Goal: Task Accomplishment & Management: Manage account settings

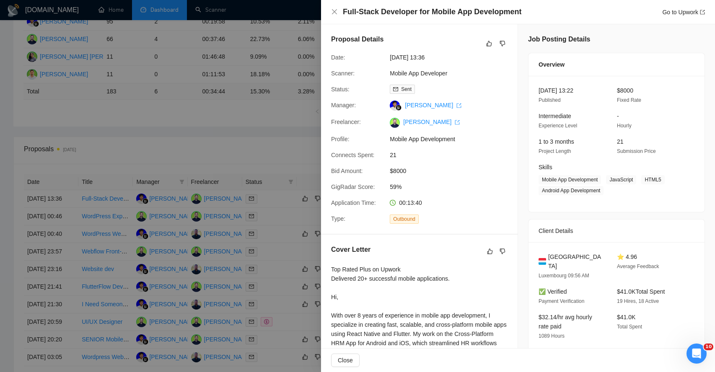
scroll to position [142, 0]
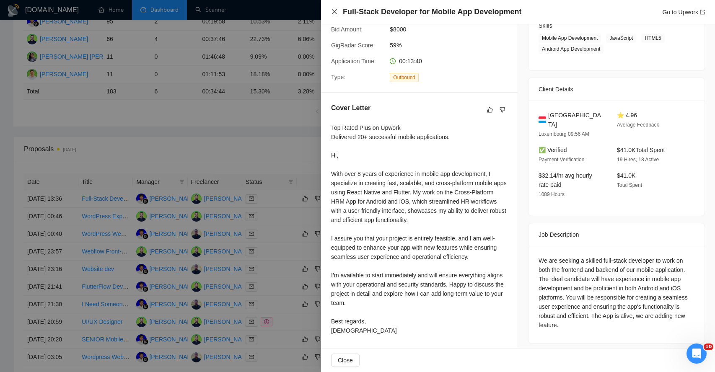
click at [336, 12] on icon "close" at bounding box center [334, 11] width 7 height 7
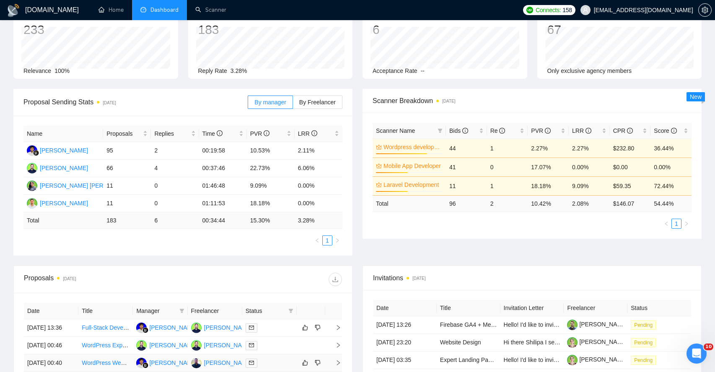
scroll to position [0, 0]
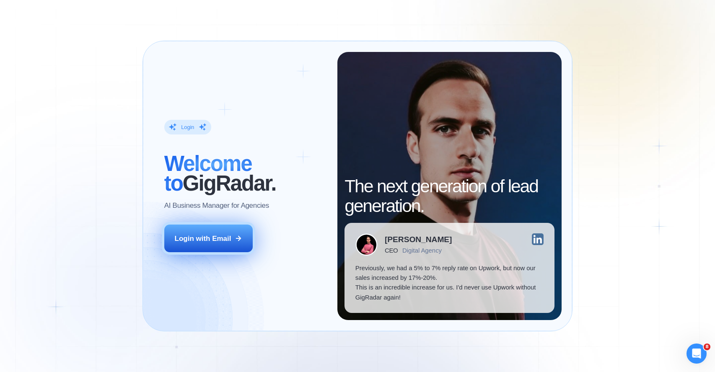
click at [205, 245] on button "Login with Email" at bounding box center [208, 239] width 88 height 28
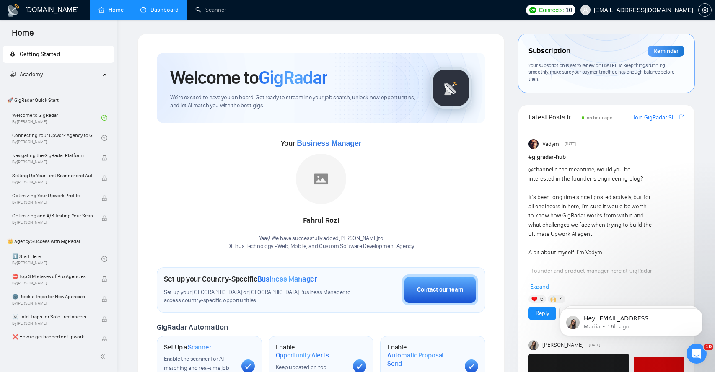
click at [159, 8] on link "Dashboard" at bounding box center [159, 9] width 38 height 7
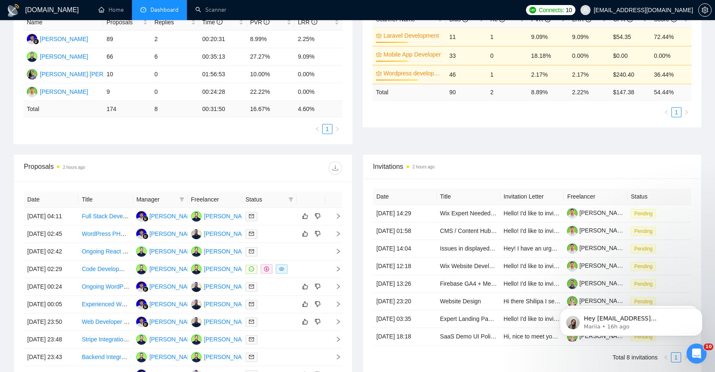
scroll to position [171, 0]
click at [340, 223] on td at bounding box center [333, 217] width 17 height 18
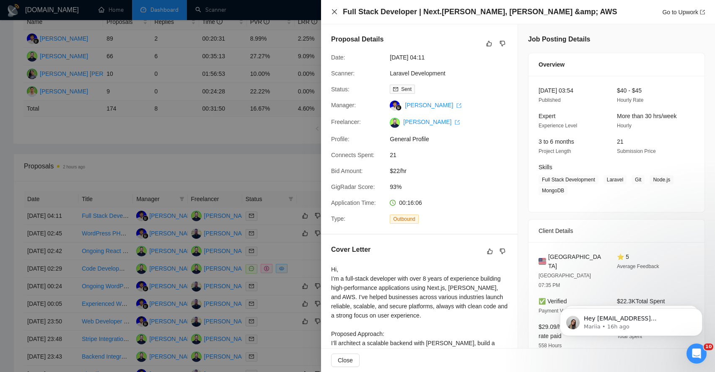
click at [334, 14] on icon "close" at bounding box center [334, 11] width 7 height 7
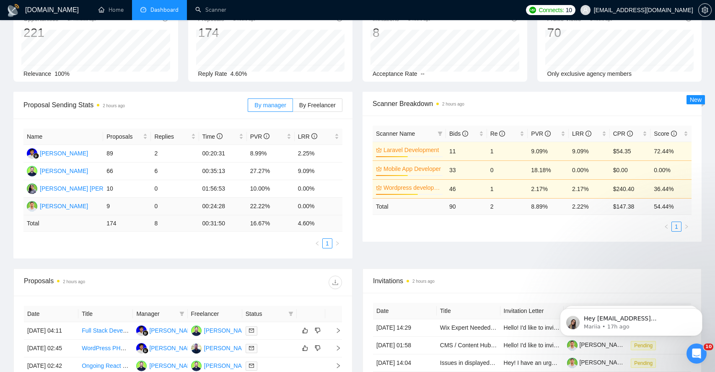
scroll to position [0, 0]
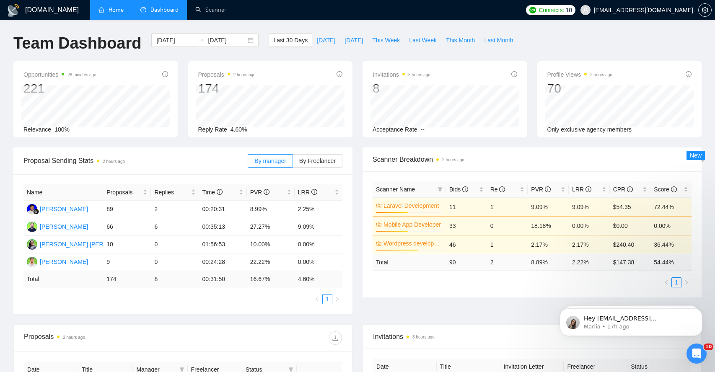
click at [113, 13] on link "Home" at bounding box center [111, 9] width 25 height 7
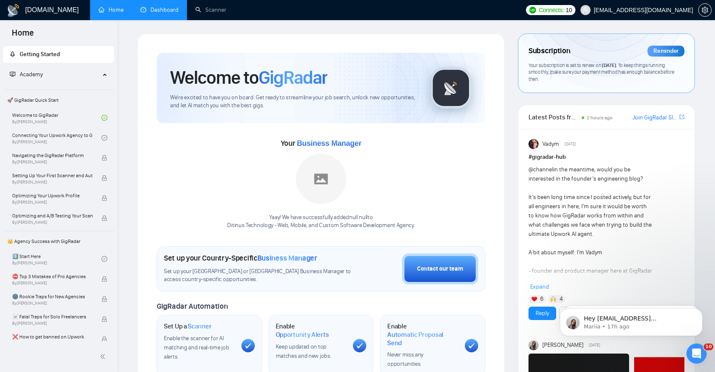
click at [149, 11] on link "Dashboard" at bounding box center [159, 9] width 38 height 7
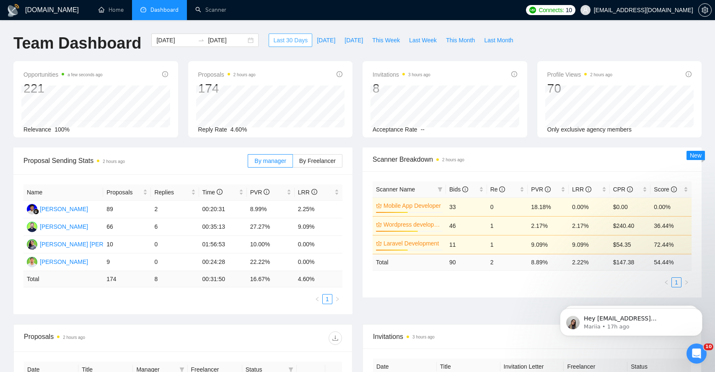
click at [299, 41] on span "Last 30 Days" at bounding box center [290, 40] width 34 height 9
click at [289, 43] on span "Last 30 Days" at bounding box center [290, 40] width 34 height 9
click at [280, 42] on span "Last 30 Days" at bounding box center [290, 40] width 34 height 9
click at [244, 39] on div "[DATE] [DATE]" at bounding box center [204, 40] width 107 height 13
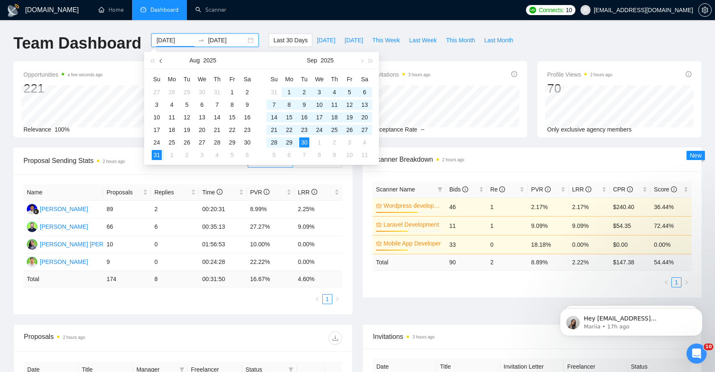
click at [161, 61] on span "button" at bounding box center [162, 61] width 4 height 4
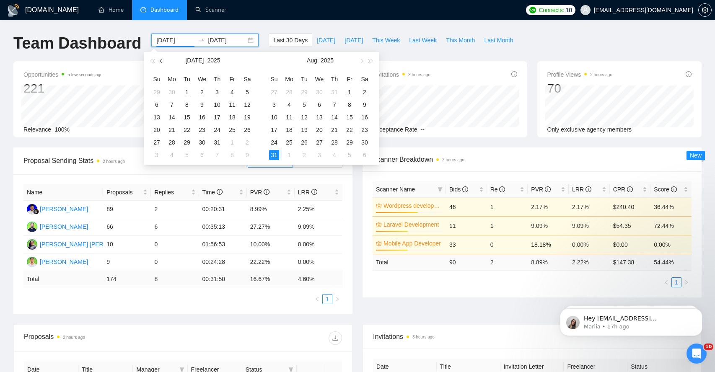
click at [161, 61] on span "button" at bounding box center [162, 61] width 4 height 4
type input "[DATE]"
click at [703, 8] on icon "setting" at bounding box center [705, 10] width 7 height 7
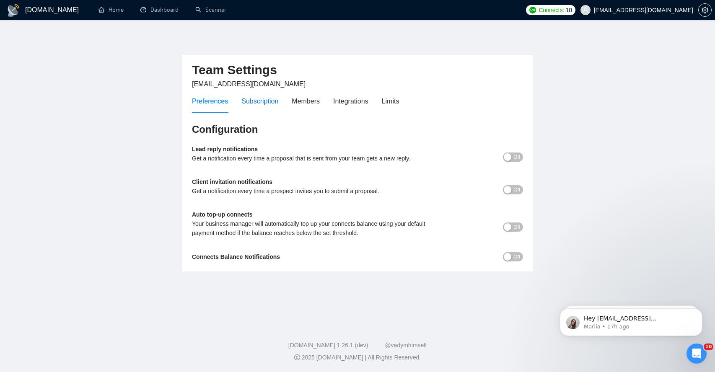
click at [250, 101] on div "Subscription" at bounding box center [260, 101] width 37 height 10
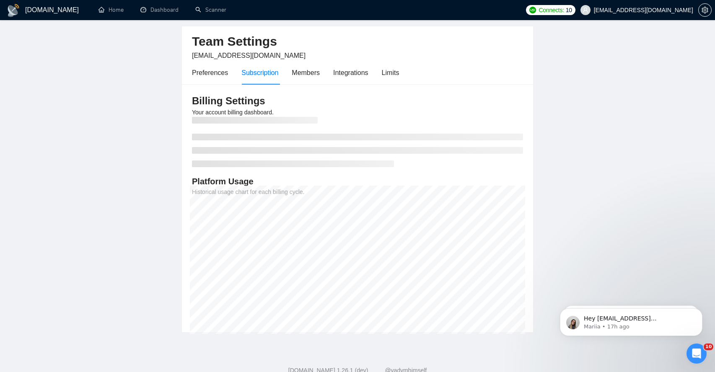
scroll to position [29, 0]
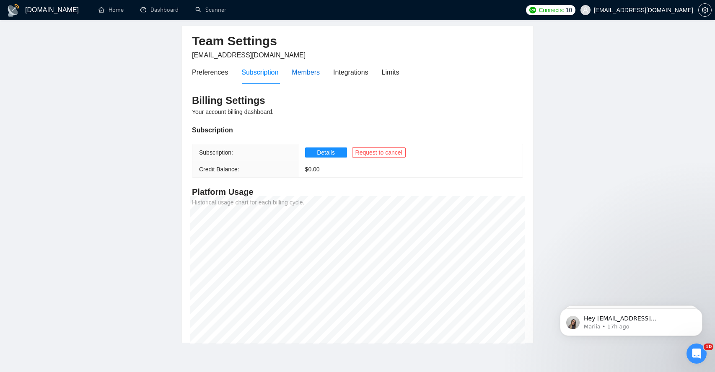
click at [308, 68] on div "Members" at bounding box center [306, 72] width 28 height 10
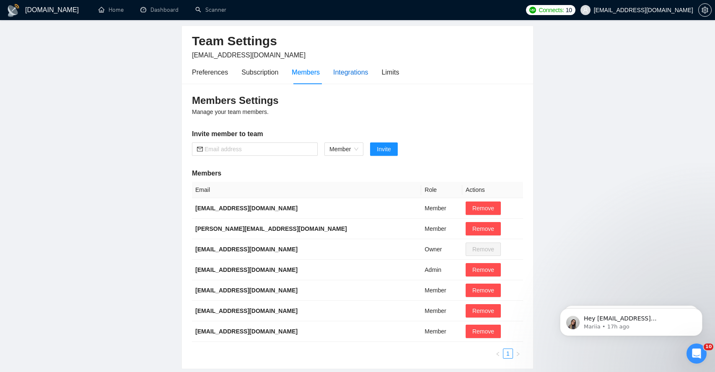
click at [342, 70] on div "Integrations" at bounding box center [350, 72] width 35 height 10
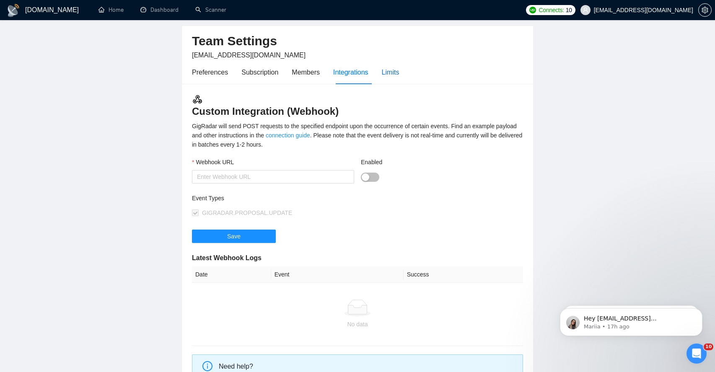
click at [399, 73] on div "Limits" at bounding box center [391, 72] width 18 height 10
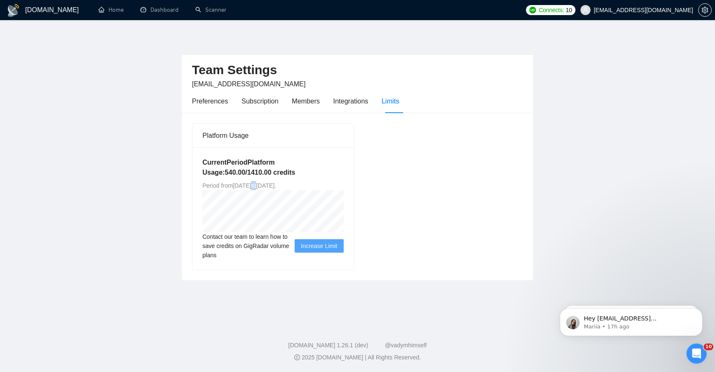
drag, startPoint x: 252, startPoint y: 185, endPoint x: 283, endPoint y: 185, distance: 31.4
click at [276, 185] on span "Period from [DATE] to [DATE] ." at bounding box center [240, 185] width 74 height 7
click at [159, 10] on link "Dashboard" at bounding box center [159, 9] width 38 height 7
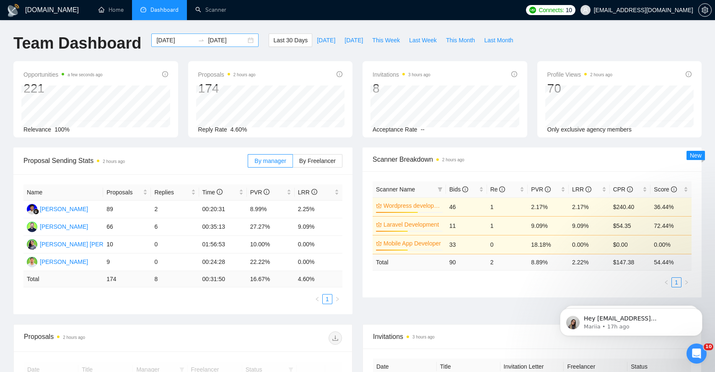
click at [244, 41] on div "[DATE] [DATE]" at bounding box center [204, 40] width 107 height 13
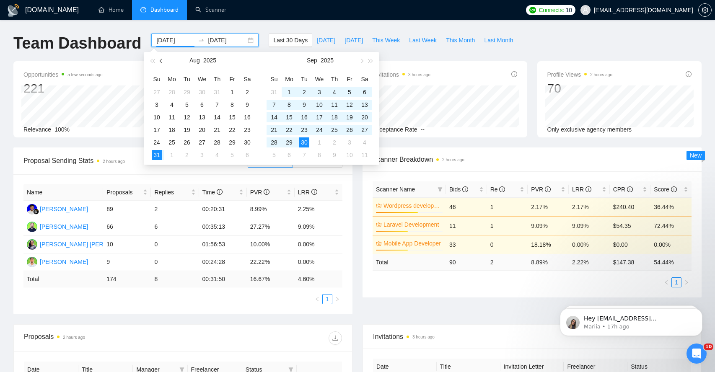
click at [162, 60] on span "button" at bounding box center [162, 61] width 4 height 4
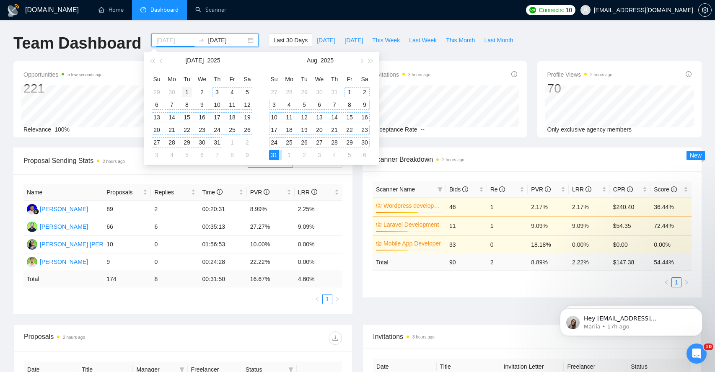
type input "[DATE]"
click at [189, 93] on div "1" at bounding box center [187, 92] width 10 height 10
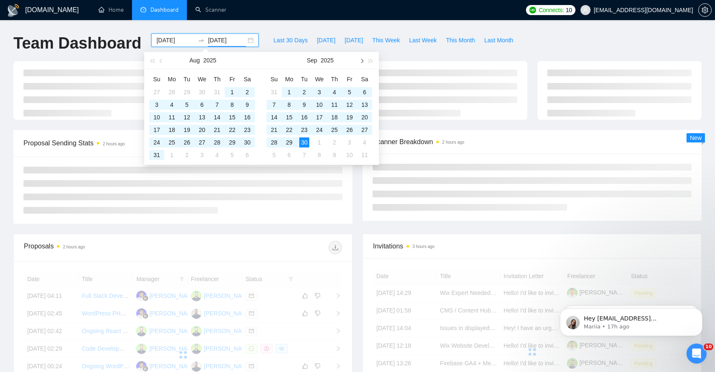
click at [362, 62] on span "button" at bounding box center [361, 61] width 4 height 4
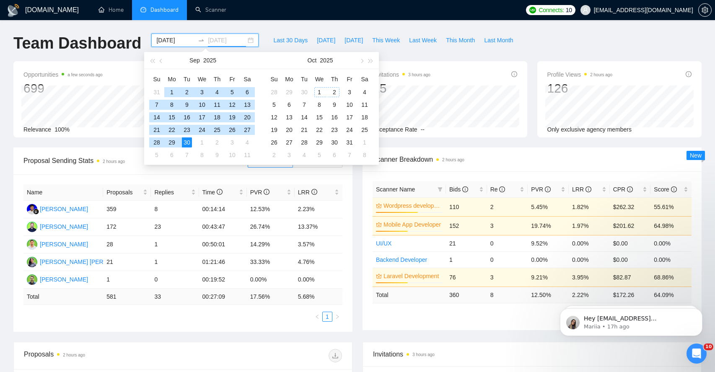
type input "[DATE]"
click at [188, 140] on div "30" at bounding box center [187, 143] width 10 height 10
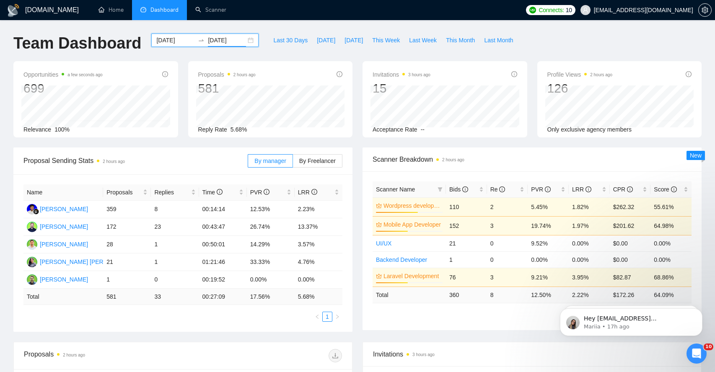
click at [288, 28] on div "[DOMAIN_NAME] Home Dashboard Scanner Connects: 10 [EMAIL_ADDRESS][DOMAIN_NAME] …" at bounding box center [357, 337] width 715 height 674
click at [270, 55] on div "Last 30 Days [DATE] [DATE] This Week Last Week This Month Last Month" at bounding box center [393, 48] width 259 height 28
drag, startPoint x: 209, startPoint y: 210, endPoint x: 225, endPoint y: 210, distance: 15.5
click at [225, 210] on td "00:14:14" at bounding box center [223, 210] width 48 height 18
drag, startPoint x: 252, startPoint y: 209, endPoint x: 268, endPoint y: 209, distance: 15.9
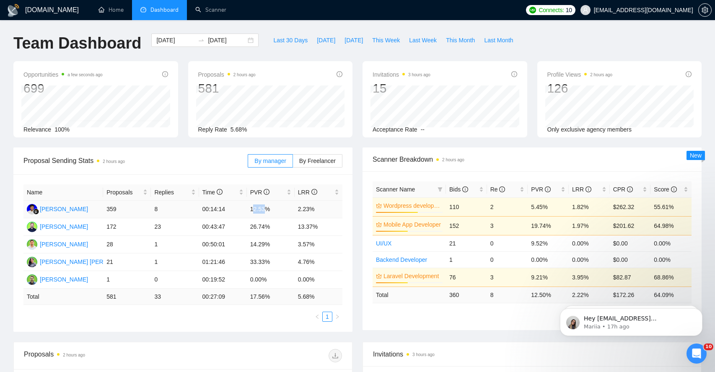
click at [268, 209] on td "12.53%" at bounding box center [271, 210] width 48 height 18
drag, startPoint x: 299, startPoint y: 211, endPoint x: 314, endPoint y: 211, distance: 15.1
click at [314, 211] on td "2.23%" at bounding box center [319, 210] width 48 height 18
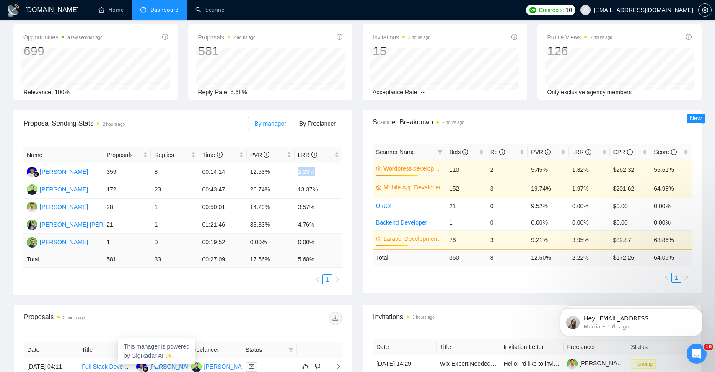
scroll to position [29, 0]
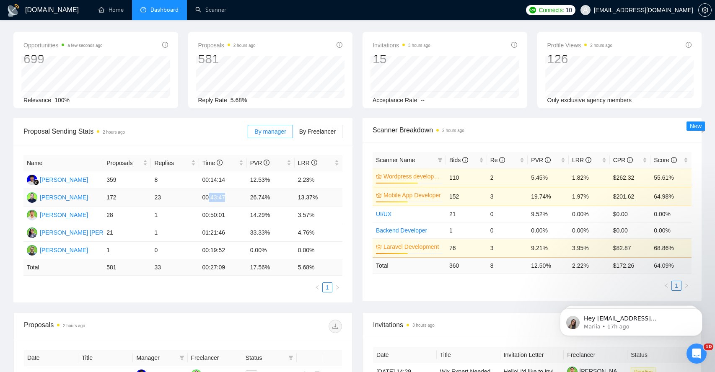
drag, startPoint x: 210, startPoint y: 199, endPoint x: 229, endPoint y: 199, distance: 18.9
click at [229, 199] on td "00:43:47" at bounding box center [223, 198] width 48 height 18
drag, startPoint x: 251, startPoint y: 198, endPoint x: 262, endPoint y: 198, distance: 10.9
click at [262, 198] on td "26.74%" at bounding box center [271, 198] width 48 height 18
drag, startPoint x: 292, startPoint y: 197, endPoint x: 307, endPoint y: 198, distance: 14.3
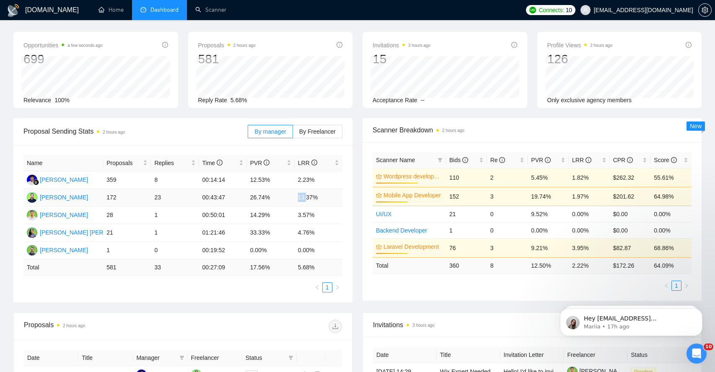
click at [307, 198] on tr "[PERSON_NAME] 172 23 00:43:47 26.74% 13.37%" at bounding box center [182, 198] width 319 height 18
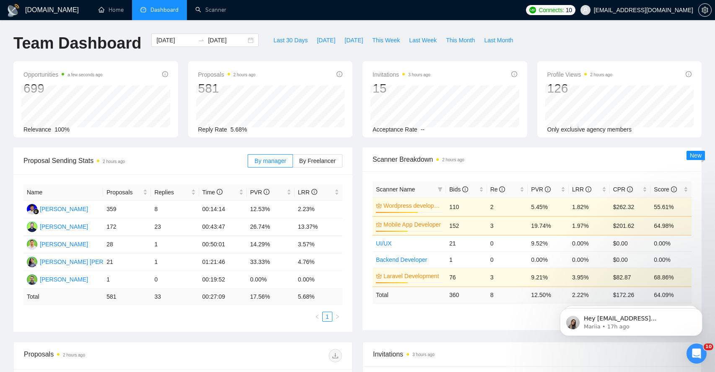
click at [8, 185] on div "[DOMAIN_NAME] Home Dashboard Scanner Connects: 10 [EMAIL_ADDRESS][DOMAIN_NAME] …" at bounding box center [357, 337] width 715 height 674
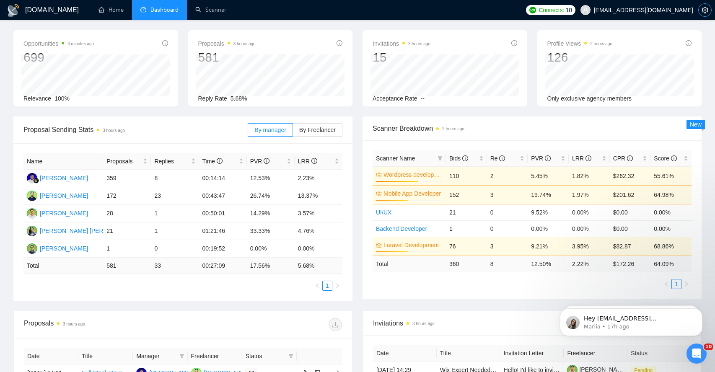
click at [704, 15] on button "button" at bounding box center [705, 9] width 13 height 13
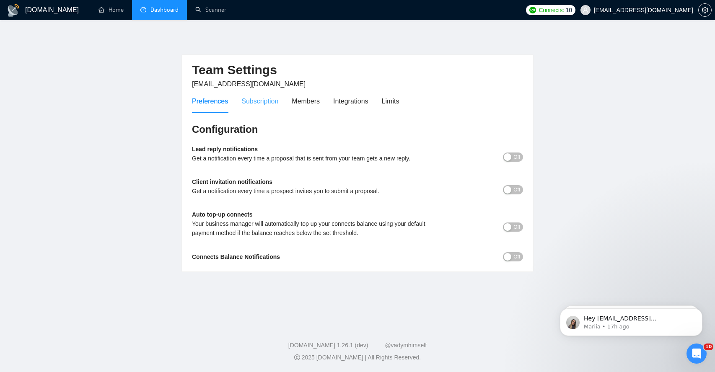
click at [273, 108] on div "Subscription" at bounding box center [260, 101] width 37 height 24
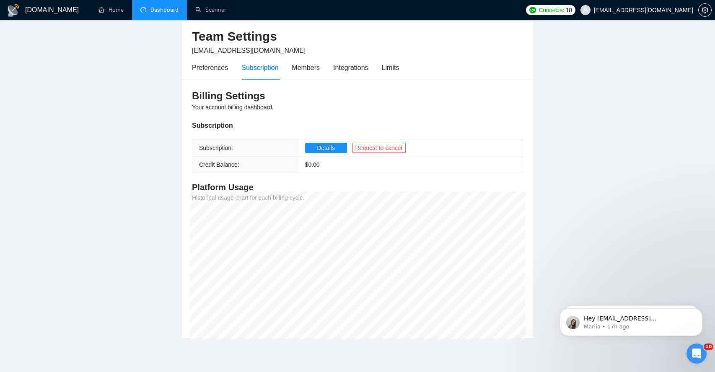
scroll to position [34, 0]
click at [307, 67] on div "Members" at bounding box center [306, 67] width 28 height 10
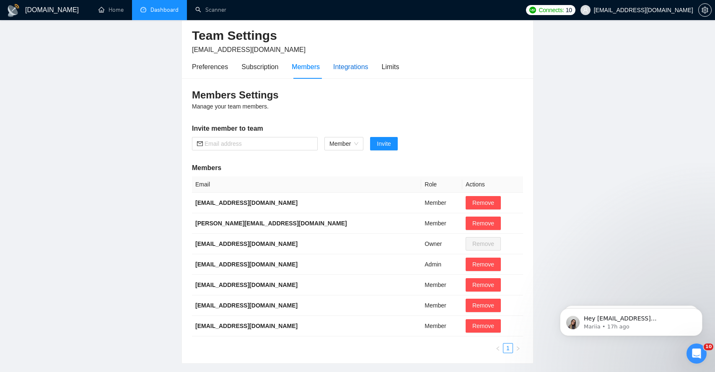
click at [358, 65] on div "Integrations" at bounding box center [350, 67] width 35 height 10
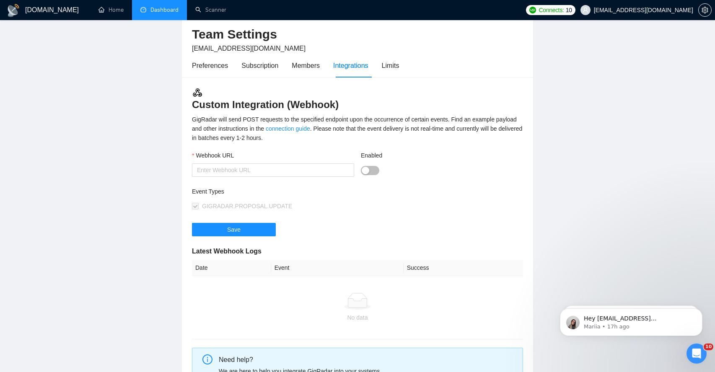
scroll to position [16, 0]
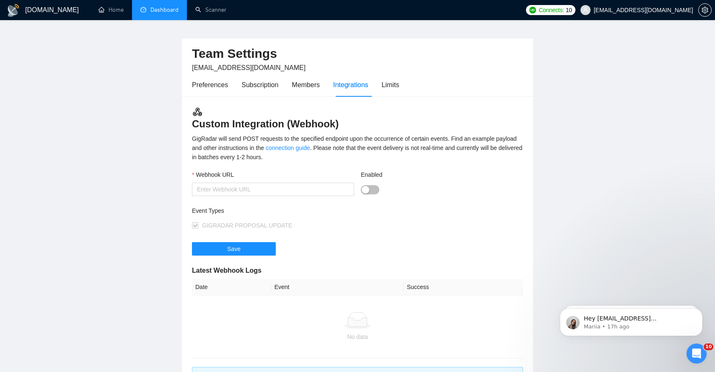
click at [395, 70] on div "Team Settings [EMAIL_ADDRESS][DOMAIN_NAME]" at bounding box center [357, 56] width 331 height 34
click at [395, 73] on div "Limits" at bounding box center [391, 85] width 18 height 24
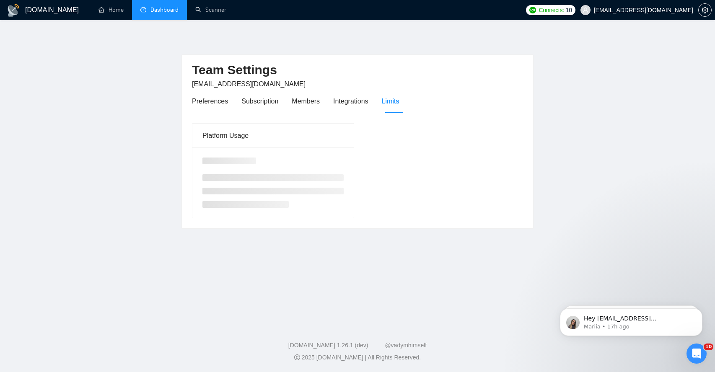
click at [395, 73] on h2 "Team Settings" at bounding box center [357, 70] width 331 height 17
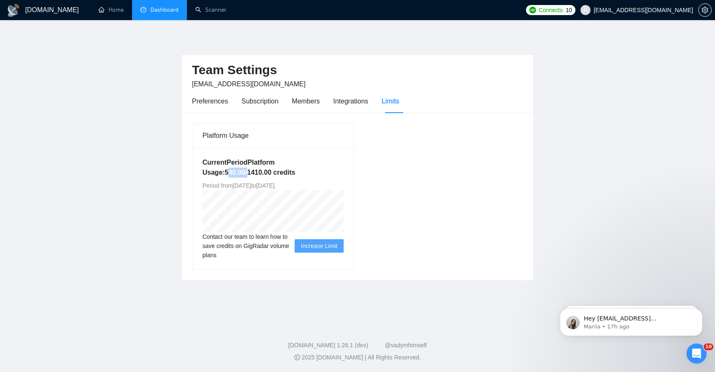
drag, startPoint x: 229, startPoint y: 169, endPoint x: 257, endPoint y: 175, distance: 28.4
click at [256, 176] on h5 "Current Period Platform Usage: 540.00 / 1410.00 credits" at bounding box center [273, 168] width 141 height 20
click at [209, 103] on div "Preferences" at bounding box center [210, 101] width 36 height 10
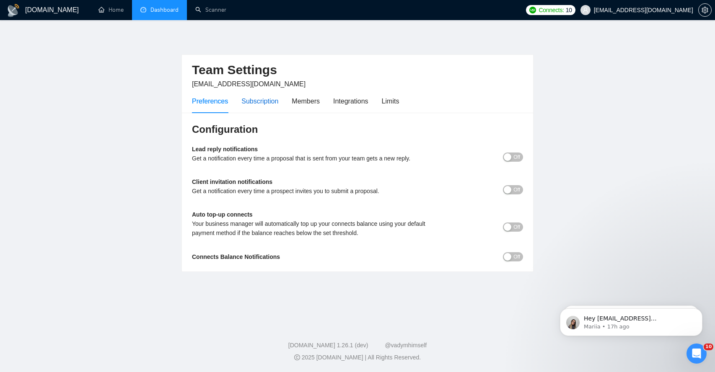
click at [249, 102] on div "Subscription" at bounding box center [260, 101] width 37 height 10
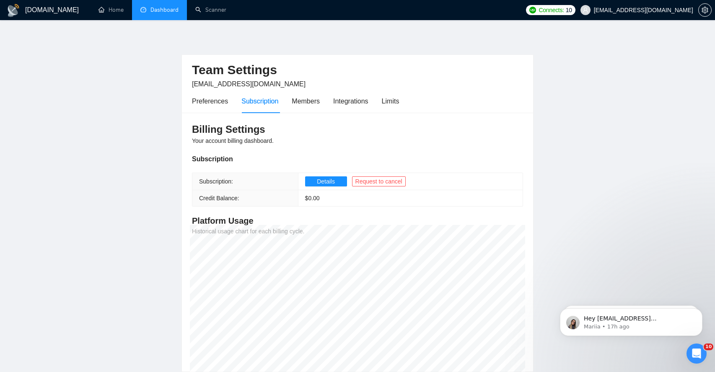
click at [159, 13] on link "Dashboard" at bounding box center [159, 9] width 38 height 7
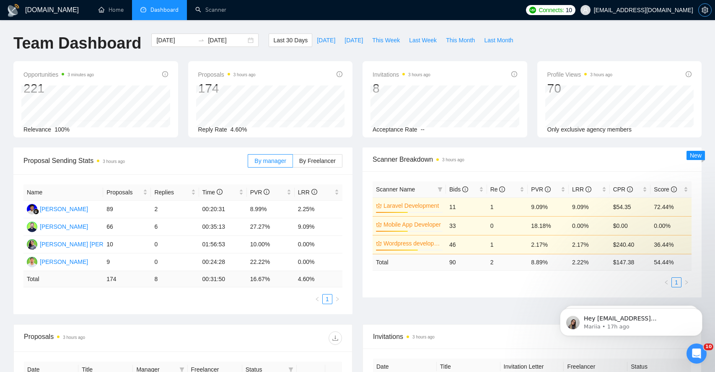
click at [704, 10] on icon "setting" at bounding box center [705, 10] width 7 height 7
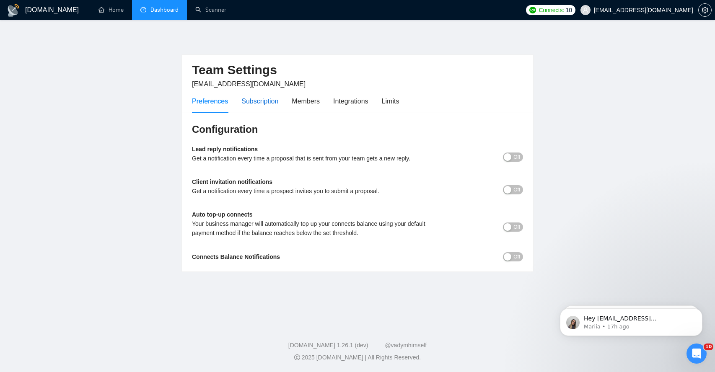
click at [263, 101] on div "Subscription" at bounding box center [260, 101] width 37 height 10
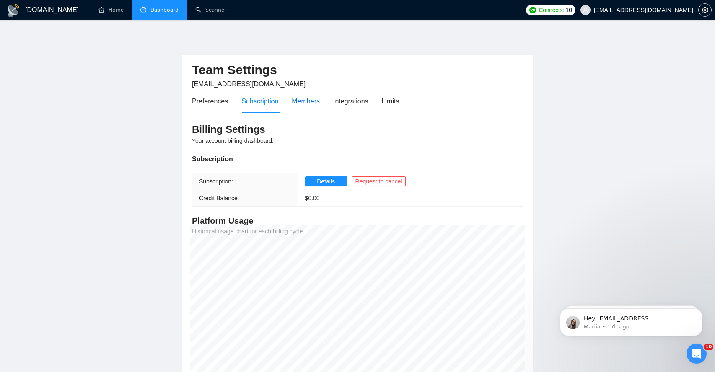
click at [303, 101] on div "Members" at bounding box center [306, 101] width 28 height 10
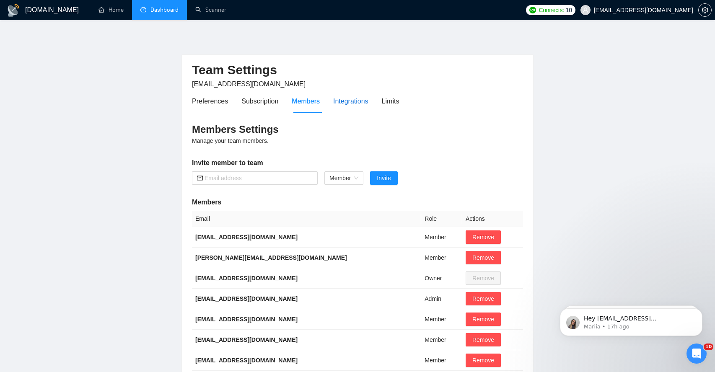
click at [339, 102] on div "Integrations" at bounding box center [350, 101] width 35 height 10
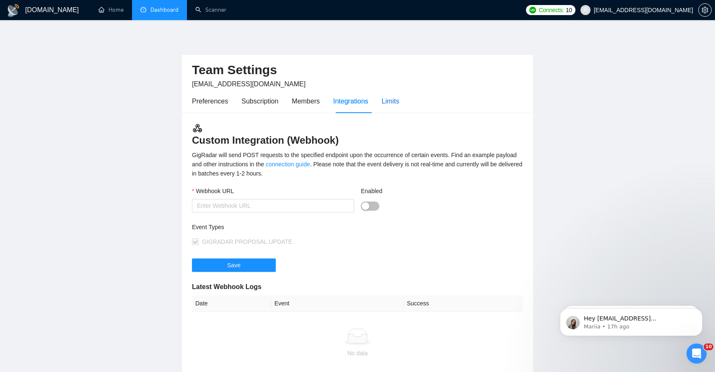
click at [388, 102] on div "Limits" at bounding box center [391, 101] width 18 height 10
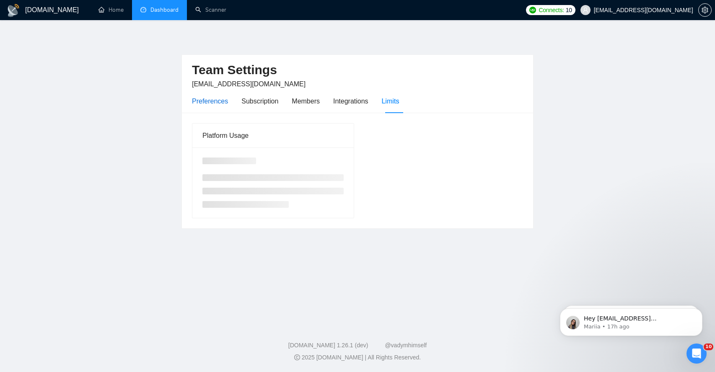
click at [220, 101] on div "Preferences" at bounding box center [210, 101] width 36 height 10
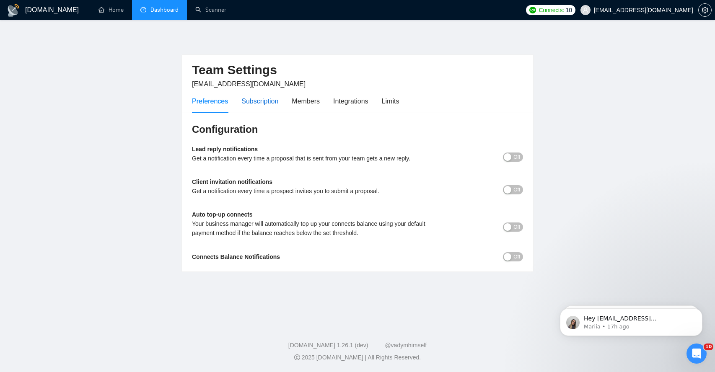
click at [248, 100] on div "Subscription" at bounding box center [260, 101] width 37 height 10
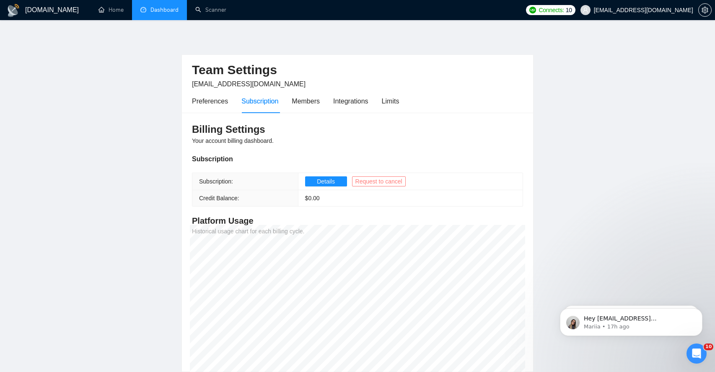
click at [367, 178] on span "Request to cancel" at bounding box center [379, 181] width 47 height 9
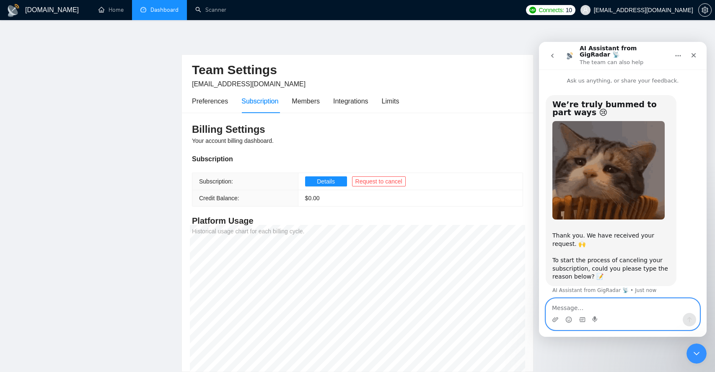
paste textarea "I am writing to express my disappointment regarding the performance of your AI …"
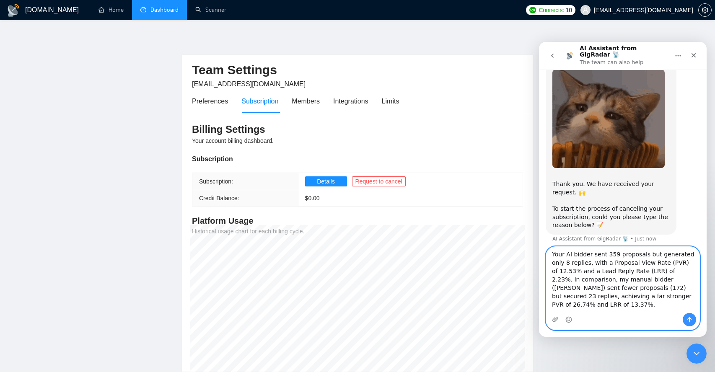
scroll to position [47, 0]
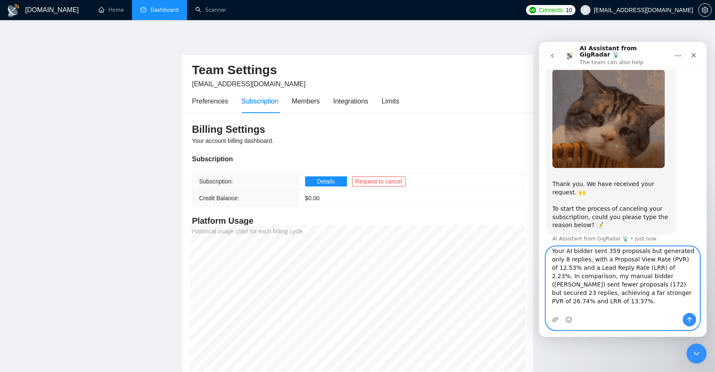
type textarea "I am writing to express my disappointment regarding the performance of your AI …"
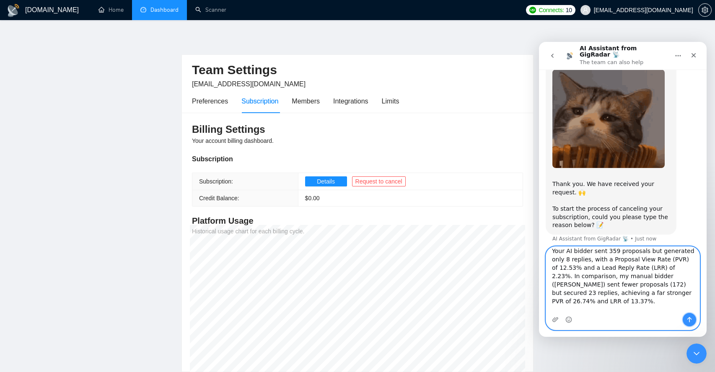
click at [691, 321] on icon "Send a message…" at bounding box center [689, 320] width 7 height 7
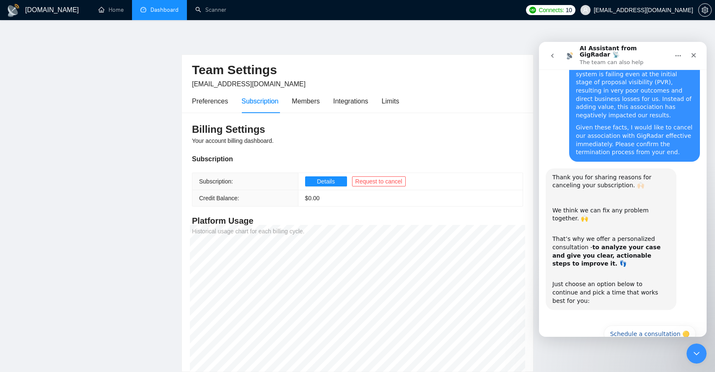
scroll to position [378, 0]
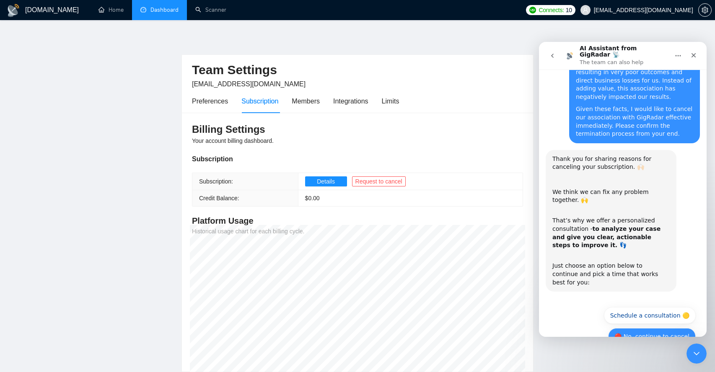
click at [644, 328] on button "🔴 No, continue to cancel" at bounding box center [652, 336] width 88 height 17
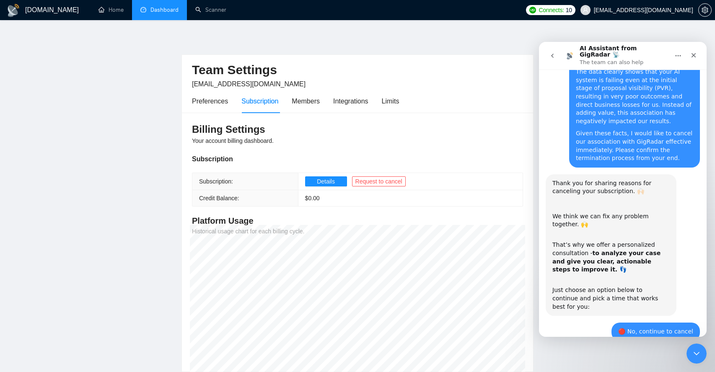
scroll to position [353, 0]
click at [116, 13] on link "Home" at bounding box center [111, 9] width 25 height 7
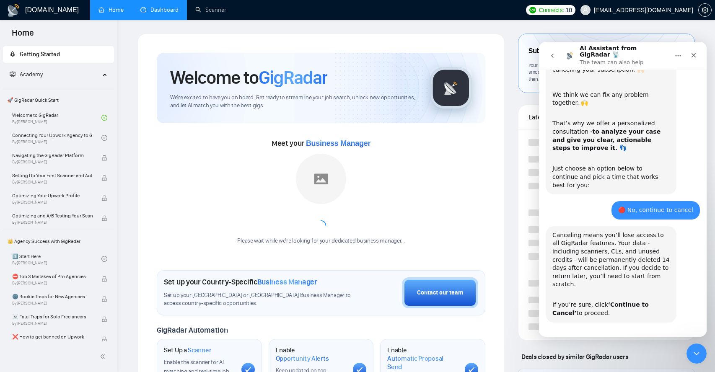
scroll to position [478, 0]
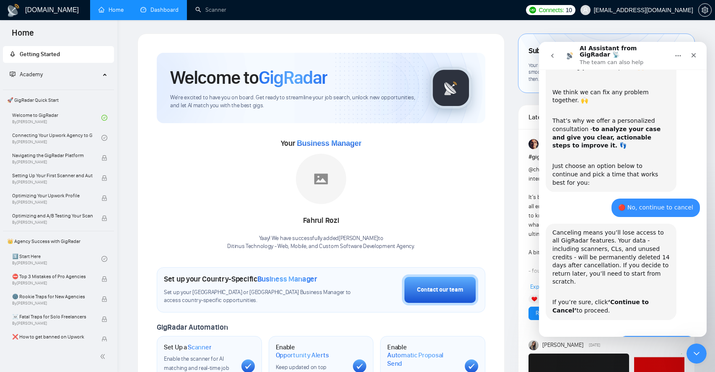
click at [658, 336] on button "🔴 Continue to Cancel" at bounding box center [657, 344] width 78 height 17
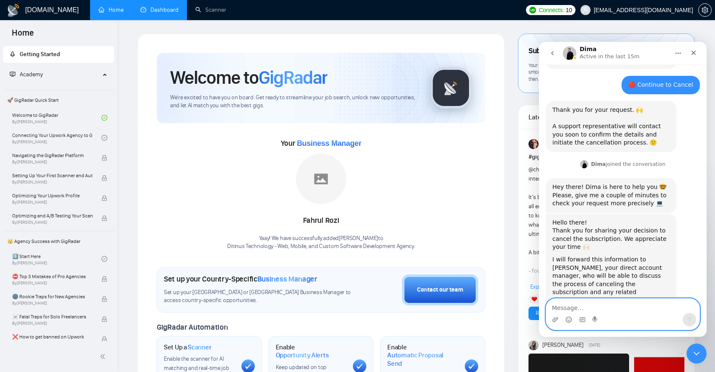
scroll to position [576, 0]
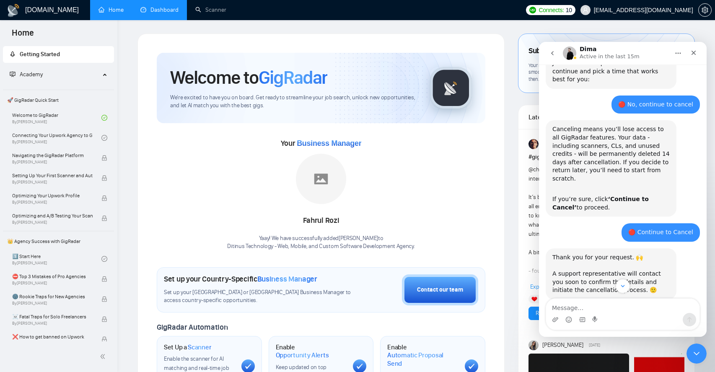
click at [171, 13] on link "Dashboard" at bounding box center [159, 9] width 38 height 7
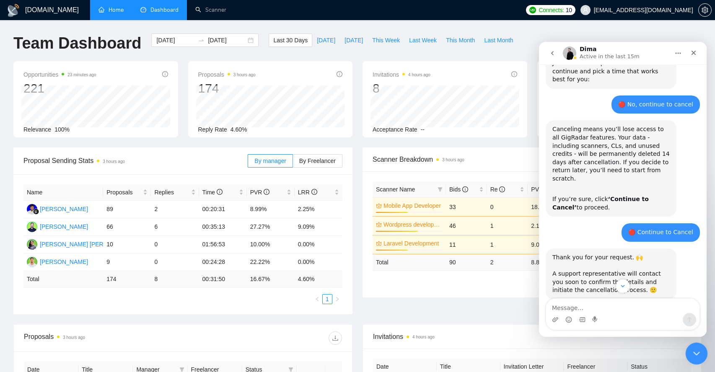
click at [698, 354] on icon "Close Intercom Messenger" at bounding box center [696, 353] width 10 height 10
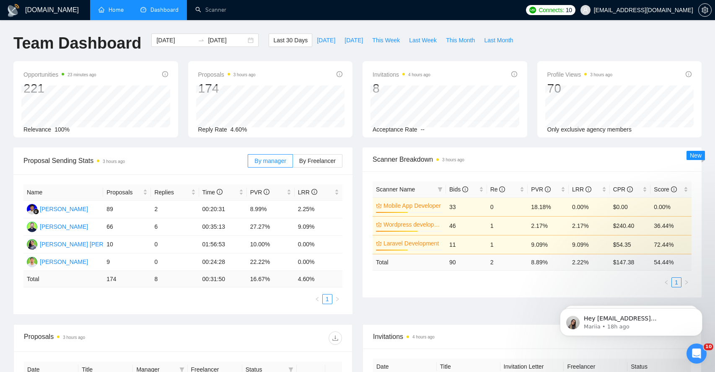
scroll to position [723, 0]
